Goal: Information Seeking & Learning: Learn about a topic

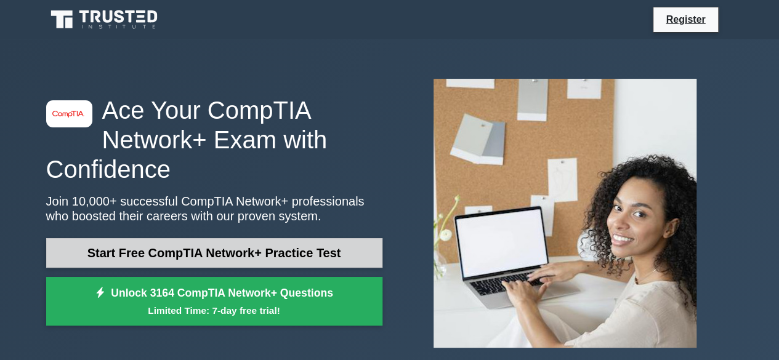
click at [213, 245] on link "Start Free CompTIA Network+ Practice Test" at bounding box center [214, 253] width 336 height 30
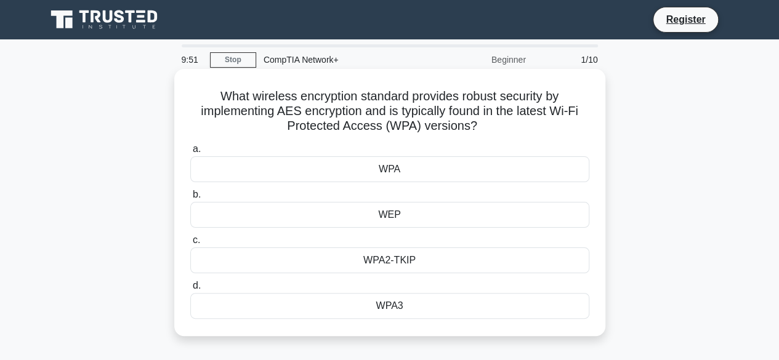
click at [387, 172] on div "WPA" at bounding box center [389, 169] width 399 height 26
click at [190, 153] on input "a. WPA" at bounding box center [190, 149] width 0 height 8
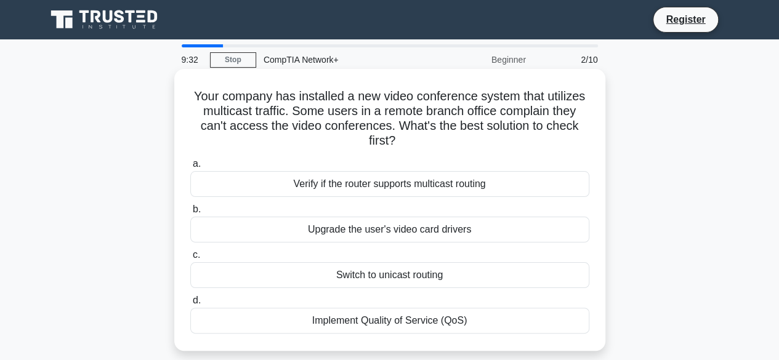
scroll to position [25, 0]
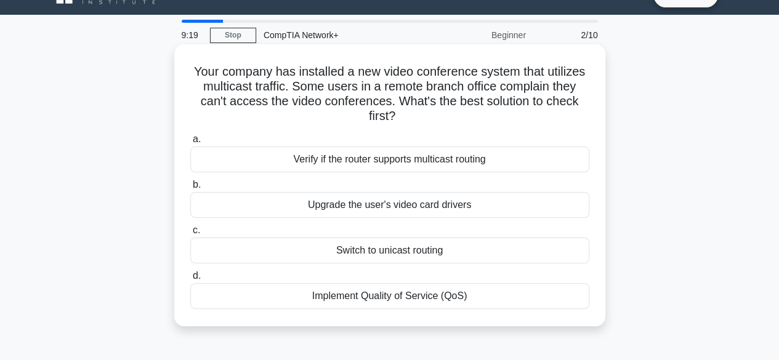
click at [368, 151] on div "Verify if the router supports multicast routing" at bounding box center [389, 159] width 399 height 26
click at [190, 143] on input "a. Verify if the router supports multicast routing" at bounding box center [190, 139] width 0 height 8
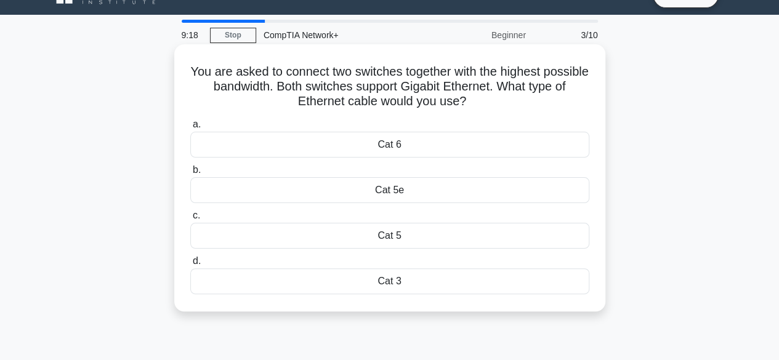
scroll to position [0, 0]
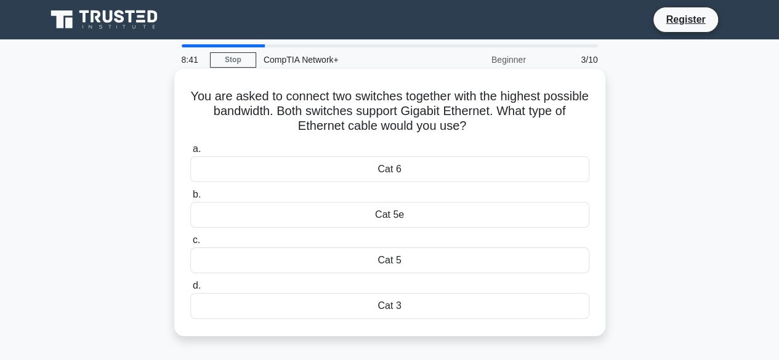
click at [390, 217] on div "Cat 5e" at bounding box center [389, 215] width 399 height 26
click at [190, 199] on input "b. Cat 5e" at bounding box center [190, 195] width 0 height 8
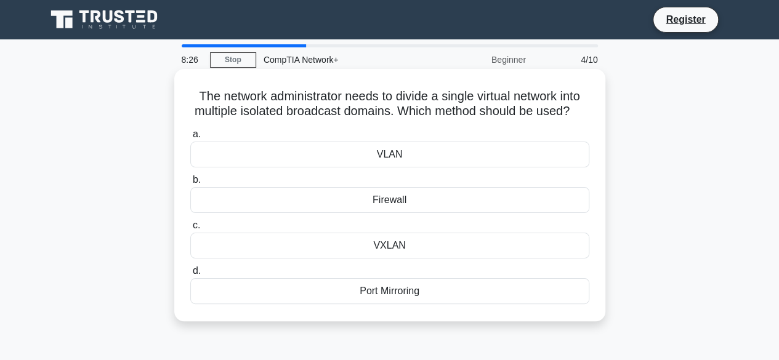
click at [395, 167] on div "VLAN" at bounding box center [389, 155] width 399 height 26
click at [190, 138] on input "a. VLAN" at bounding box center [190, 134] width 0 height 8
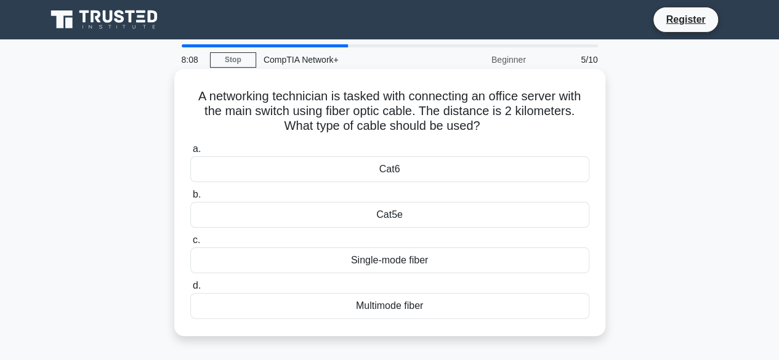
click at [379, 310] on div "Multimode fiber" at bounding box center [389, 306] width 399 height 26
click at [190, 290] on input "d. Multimode fiber" at bounding box center [190, 286] width 0 height 8
